Goal: Task Accomplishment & Management: Manage account settings

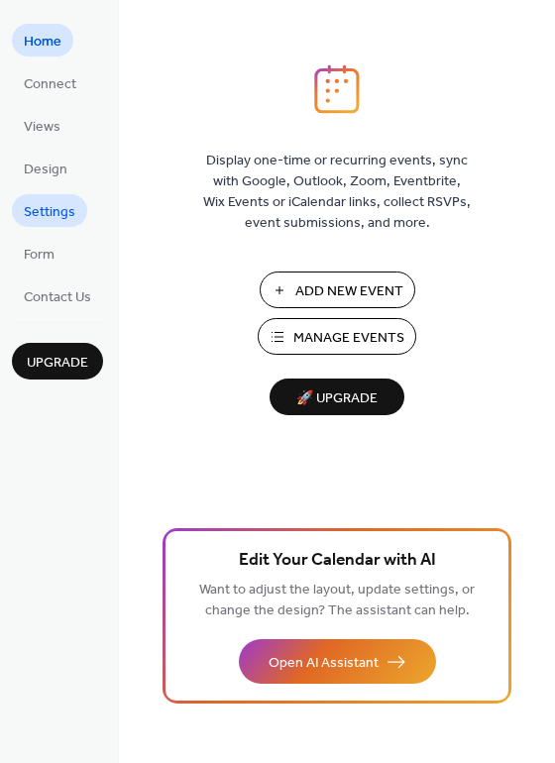
click at [50, 217] on span "Settings" at bounding box center [50, 212] width 52 height 21
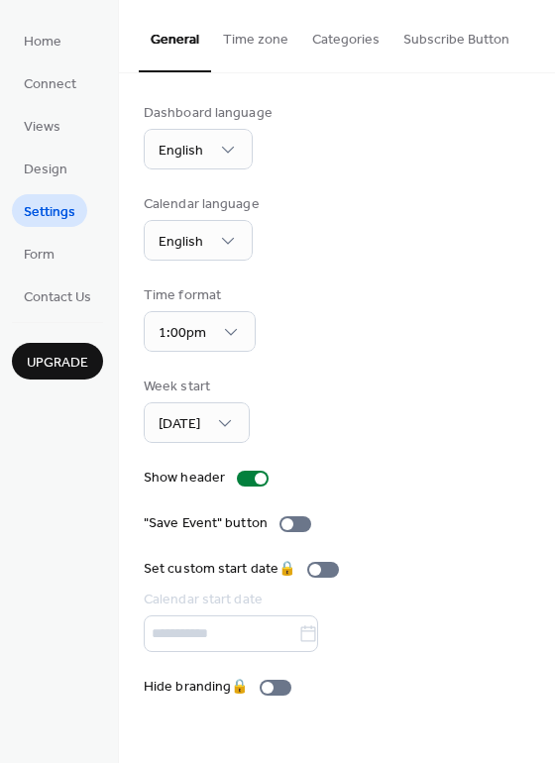
click at [501, 517] on div ""Save Event" button" at bounding box center [337, 523] width 387 height 21
click at [246, 32] on button "Time zone" at bounding box center [255, 35] width 89 height 70
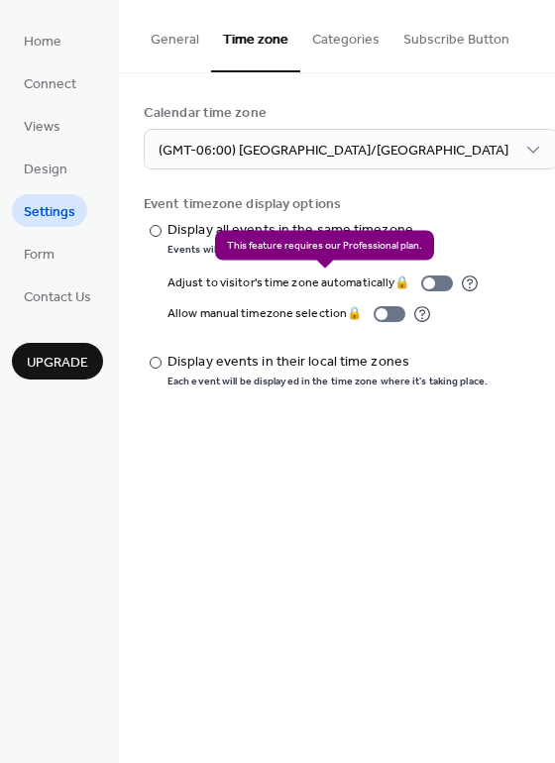
click at [429, 285] on div "Adjust to visitor's time zone automatically 🔒" at bounding box center [323, 283] width 311 height 21
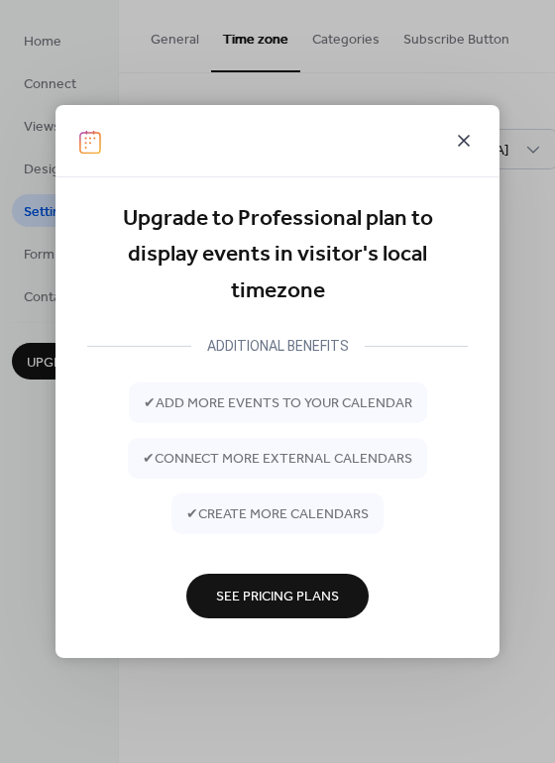
click at [468, 141] on icon at bounding box center [464, 141] width 24 height 24
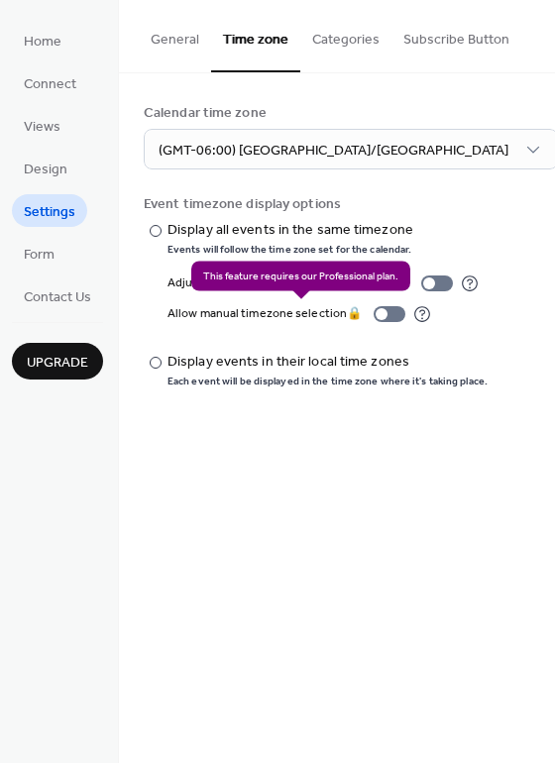
click at [394, 309] on div "Allow manual timezone selection 🔒" at bounding box center [300, 313] width 264 height 21
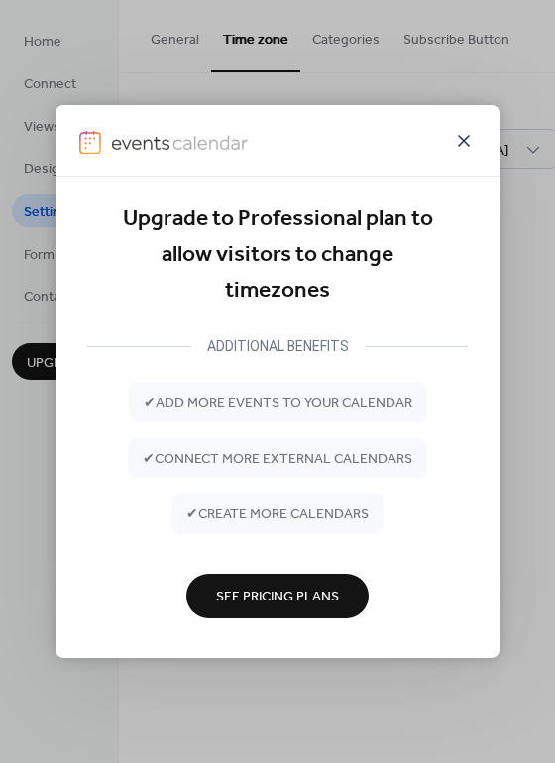
click at [466, 132] on icon at bounding box center [464, 141] width 24 height 24
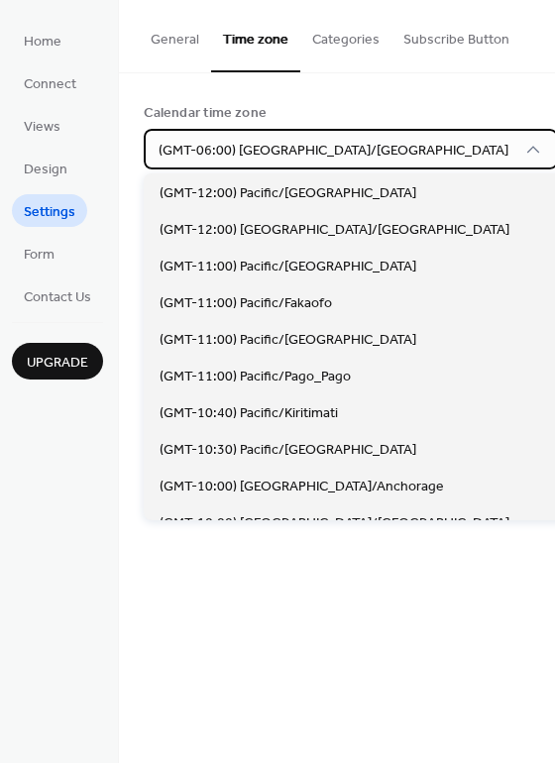
click at [376, 147] on div "(GMT-06:00) [GEOGRAPHIC_DATA]/[GEOGRAPHIC_DATA]" at bounding box center [351, 149] width 414 height 41
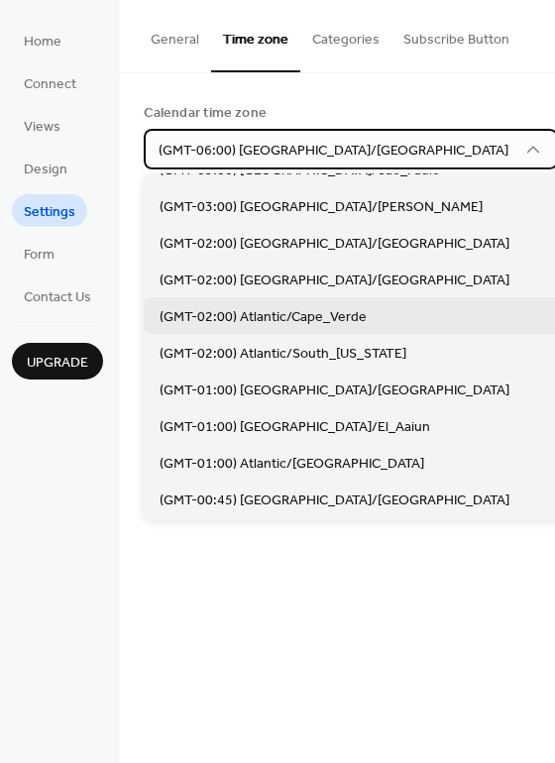
scroll to position [3167, 0]
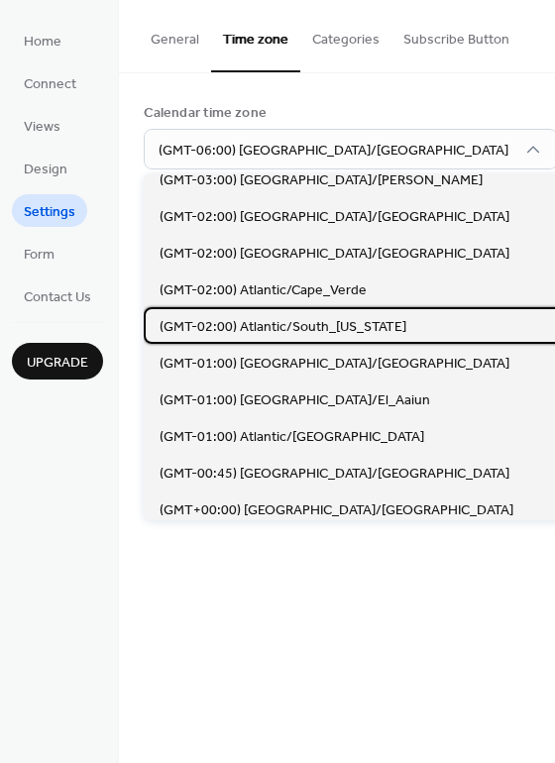
click at [260, 327] on span "(GMT-02:00) Atlantic/South_[US_STATE]" at bounding box center [283, 327] width 247 height 21
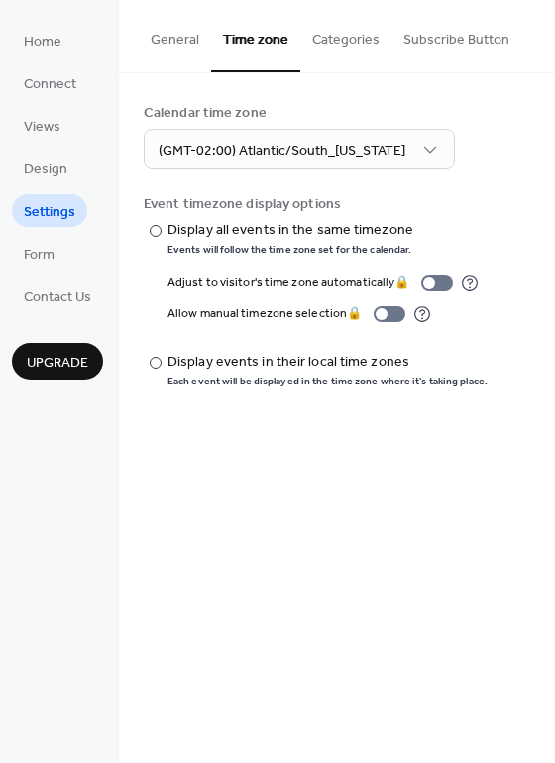
click at [354, 44] on button "Categories" at bounding box center [345, 35] width 91 height 70
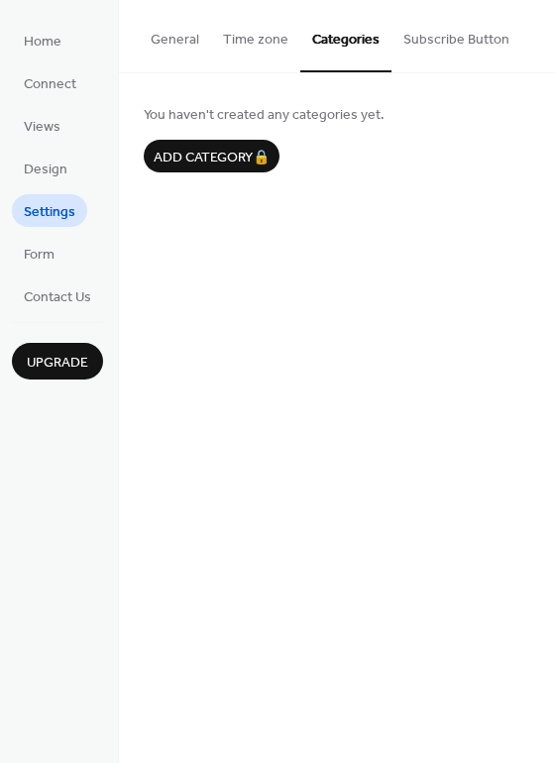
click at [463, 44] on button "Subscribe Button" at bounding box center [457, 35] width 130 height 70
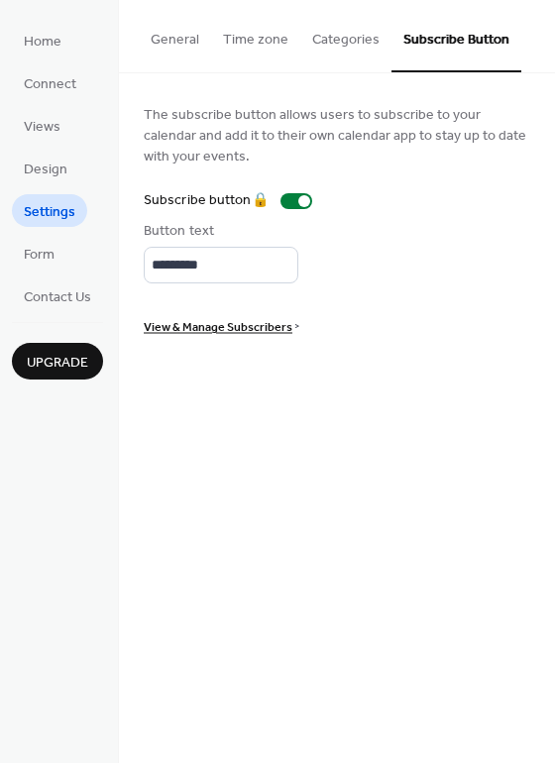
click at [193, 43] on button "General" at bounding box center [175, 35] width 72 height 70
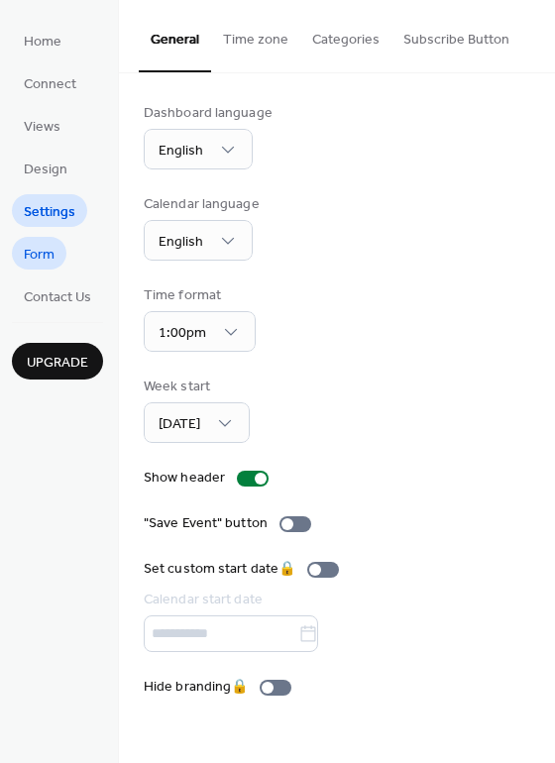
click at [64, 249] on link "Form" at bounding box center [39, 253] width 55 height 33
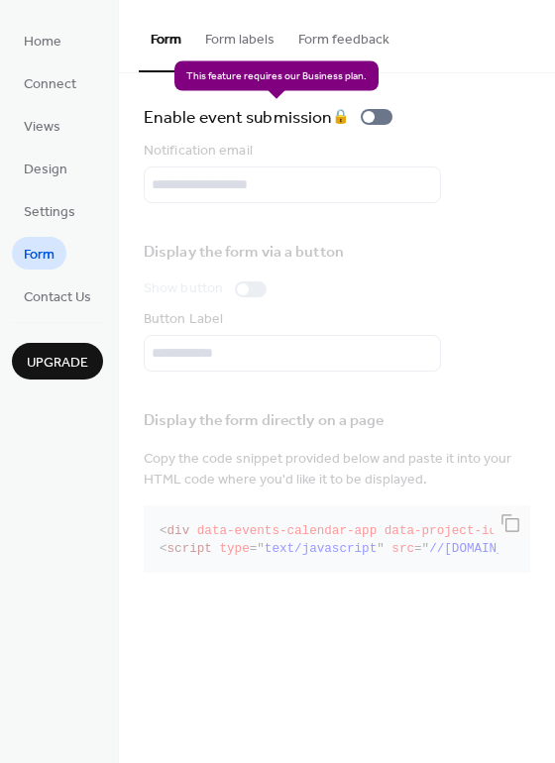
click at [387, 119] on div "Enable event submission 🔒" at bounding box center [272, 117] width 257 height 28
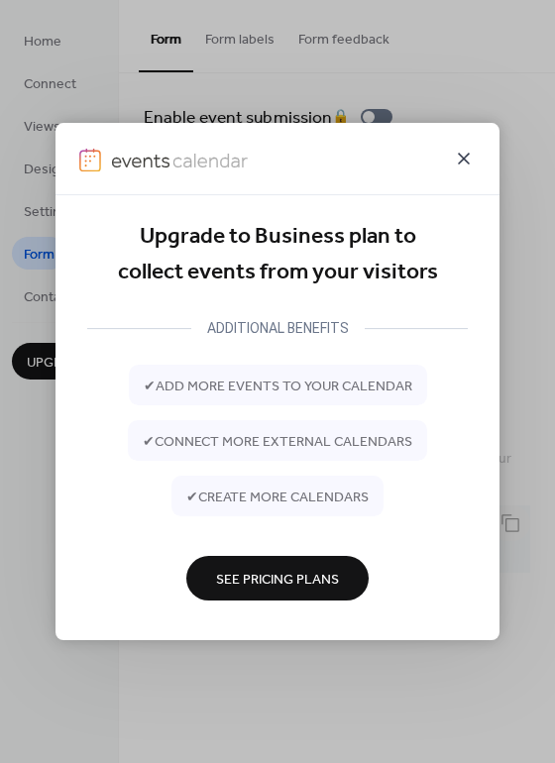
click at [472, 159] on icon at bounding box center [464, 159] width 24 height 24
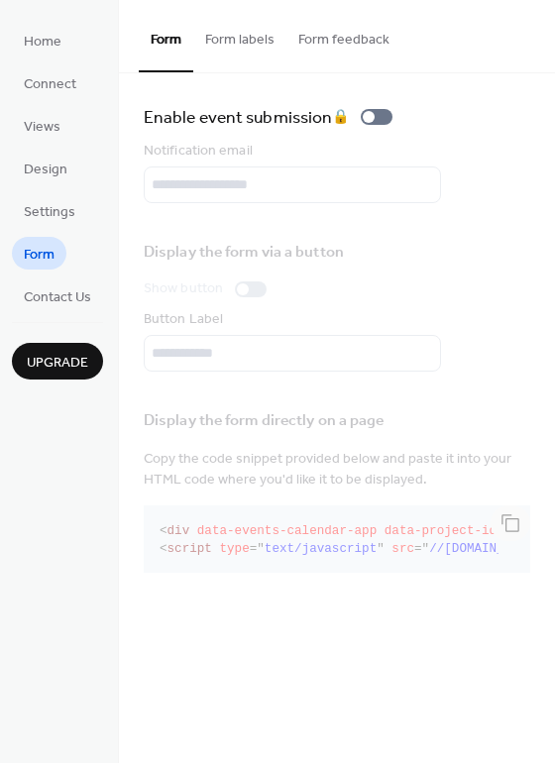
click at [283, 42] on button "Form labels" at bounding box center [239, 35] width 93 height 70
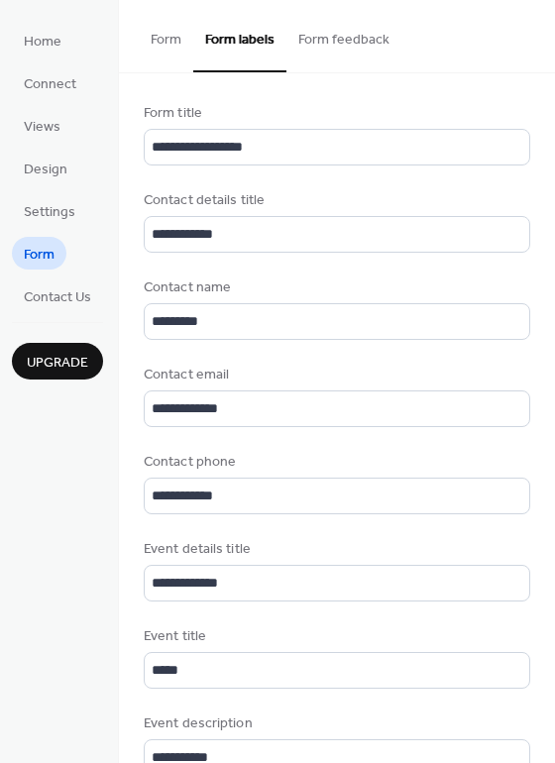
click at [326, 43] on button "Form feedback" at bounding box center [343, 35] width 115 height 70
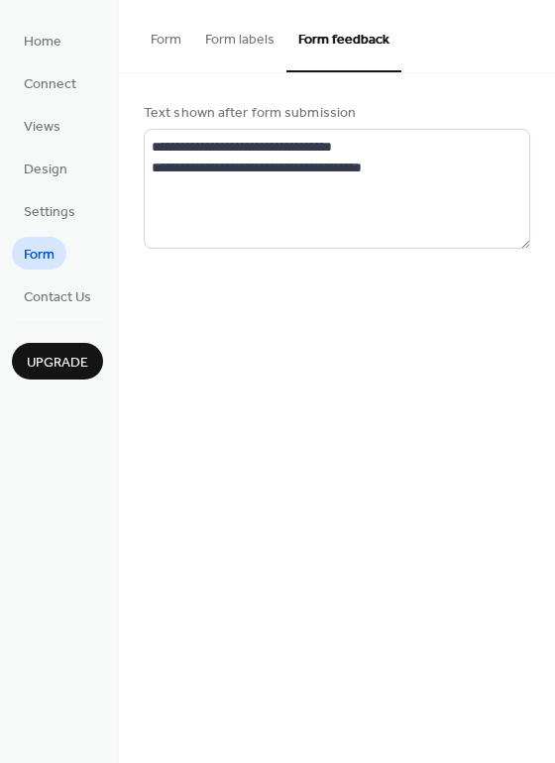
click at [179, 34] on button "Form" at bounding box center [166, 35] width 55 height 70
